Goal: Find specific page/section: Find specific page/section

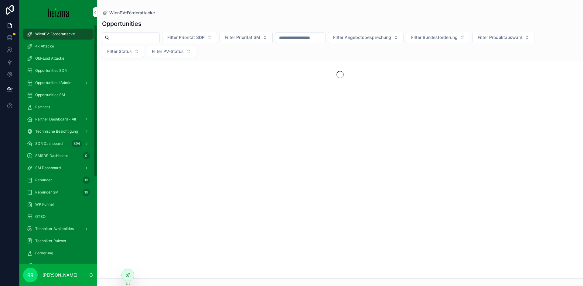
click at [55, 142] on span "SDR Dashboard" at bounding box center [48, 143] width 27 height 5
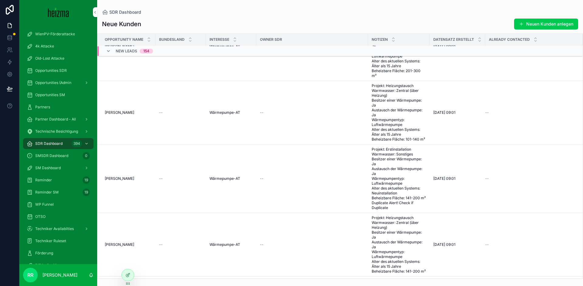
scroll to position [336, 0]
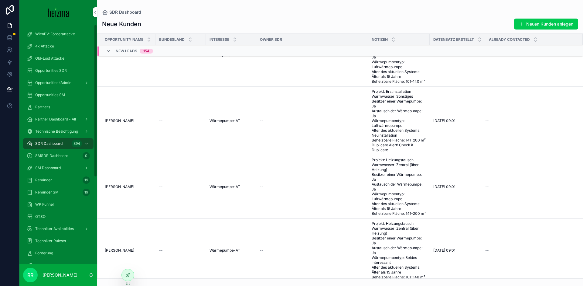
click at [108, 53] on icon "scrollable content" at bounding box center [108, 51] width 5 height 5
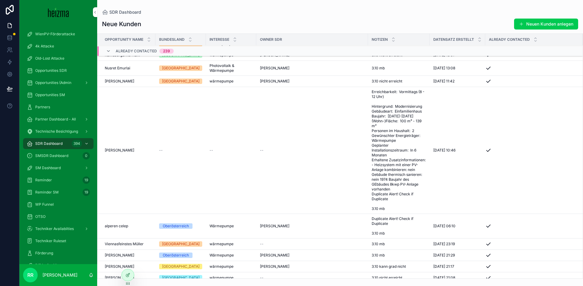
scroll to position [0, 0]
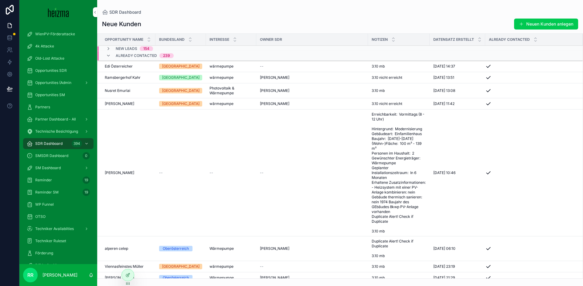
click at [122, 103] on span "Heinrich Kerschbaum" at bounding box center [119, 103] width 29 height 5
click at [122, 91] on span "Nusret Emurlai" at bounding box center [118, 90] width 26 height 5
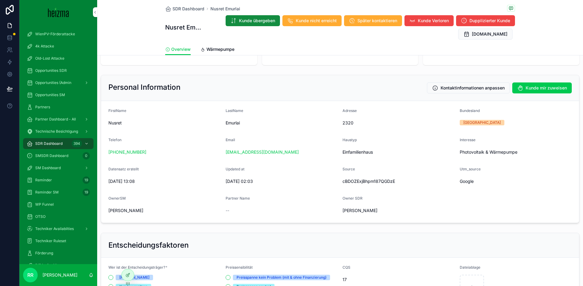
scroll to position [54, 0]
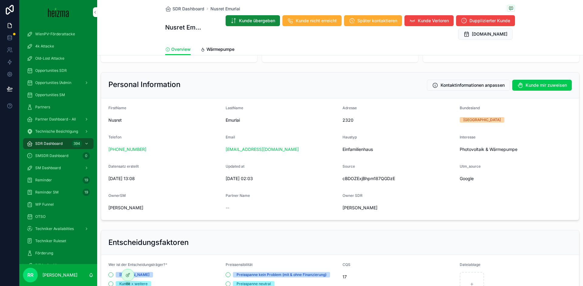
click at [220, 50] on span "Wärmepumpe" at bounding box center [221, 49] width 28 height 6
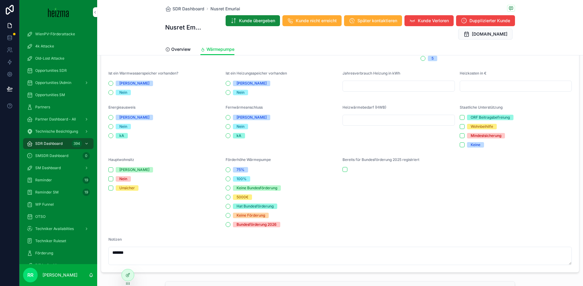
scroll to position [347, 0]
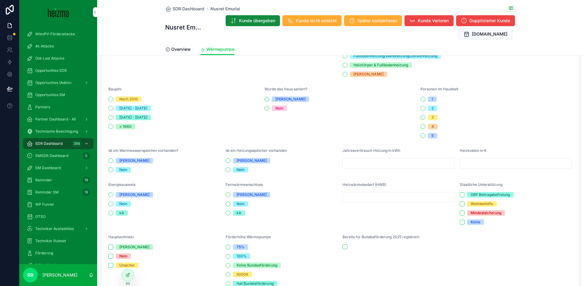
click at [187, 53] on link "Overview" at bounding box center [178, 50] width 26 height 12
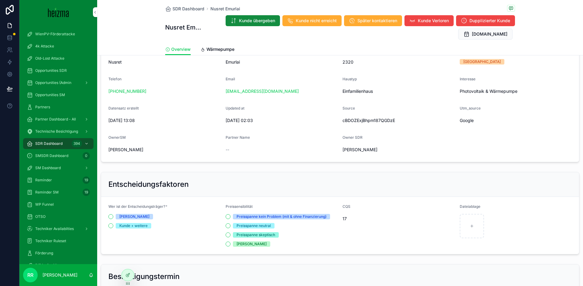
scroll to position [123, 0]
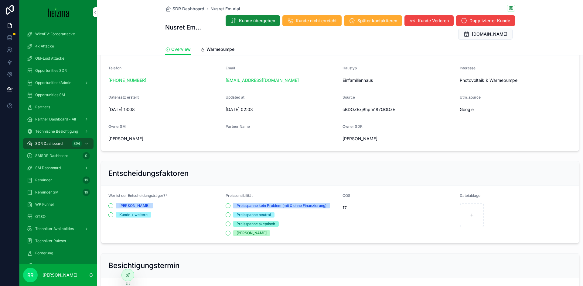
click at [311, 177] on div "Entscheidungsfaktoren" at bounding box center [340, 173] width 464 height 10
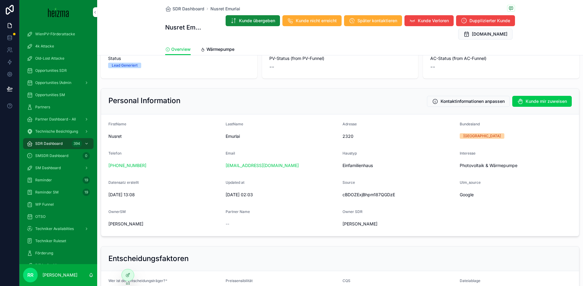
scroll to position [0, 0]
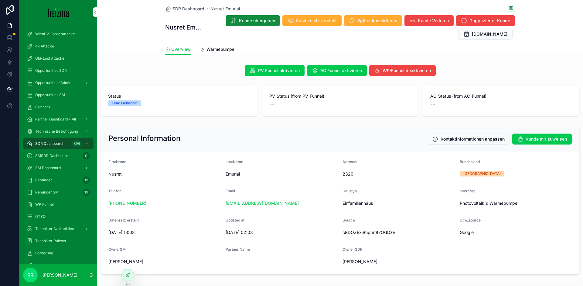
click at [351, 47] on div "Overview Wärmepumpe" at bounding box center [340, 49] width 350 height 12
click at [214, 53] on link "Wärmepumpe" at bounding box center [218, 50] width 34 height 12
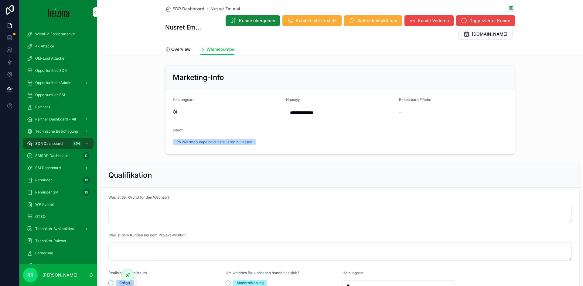
click at [53, 169] on span "SM Dashboard" at bounding box center [48, 167] width 26 height 5
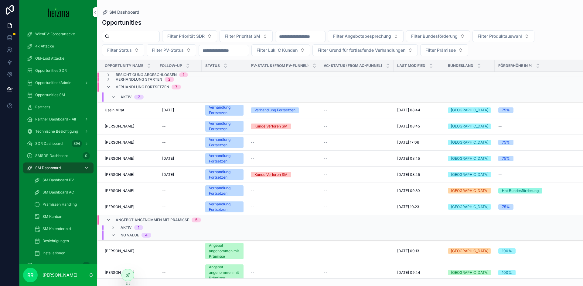
click at [119, 141] on span "Andreas Dolinar" at bounding box center [119, 142] width 29 height 5
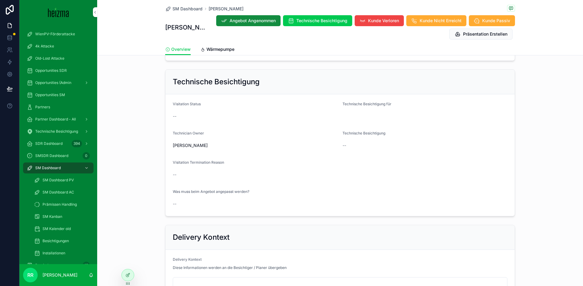
scroll to position [341, 0]
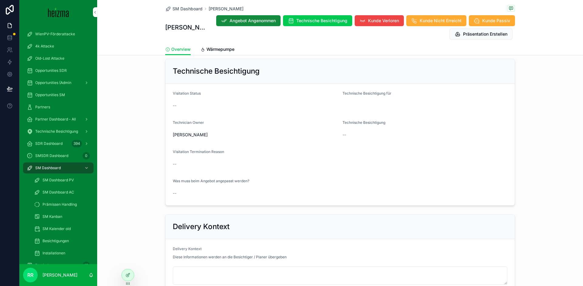
click at [216, 48] on span "Wärmepumpe" at bounding box center [221, 49] width 28 height 6
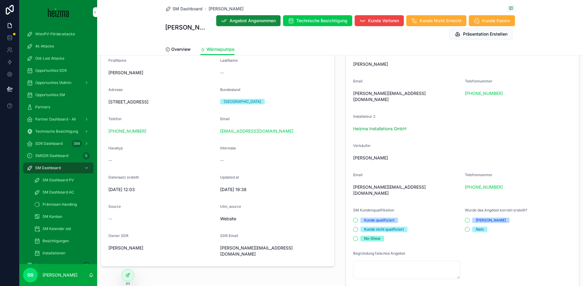
scroll to position [135, 0]
